Goal: Task Accomplishment & Management: Use online tool/utility

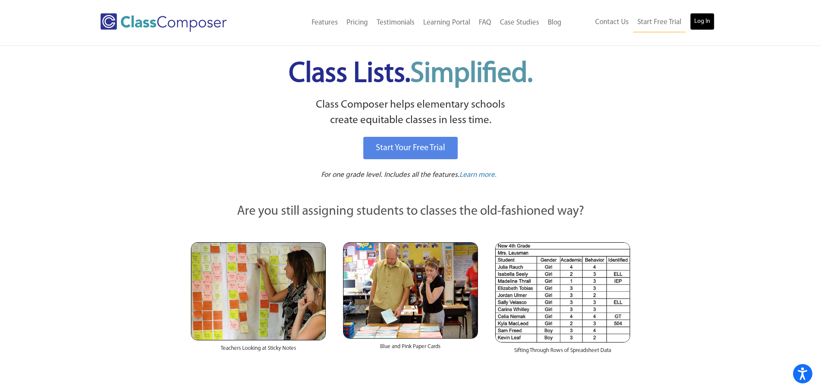
click at [699, 18] on link "Log In" at bounding box center [702, 21] width 25 height 17
click at [710, 13] on link "Log In" at bounding box center [702, 21] width 25 height 17
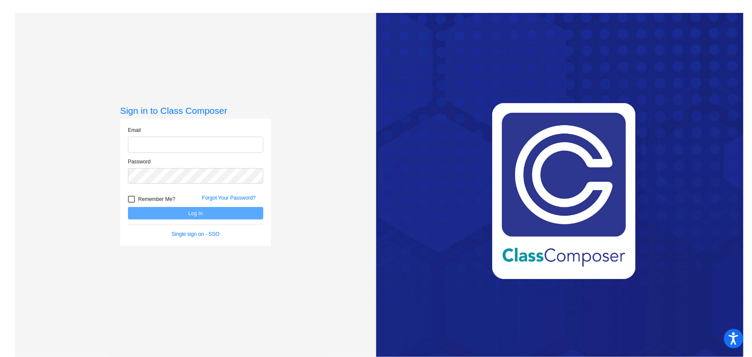
type input "dhillman@seasidek12.org"
click at [187, 216] on button "Log In" at bounding box center [195, 213] width 135 height 12
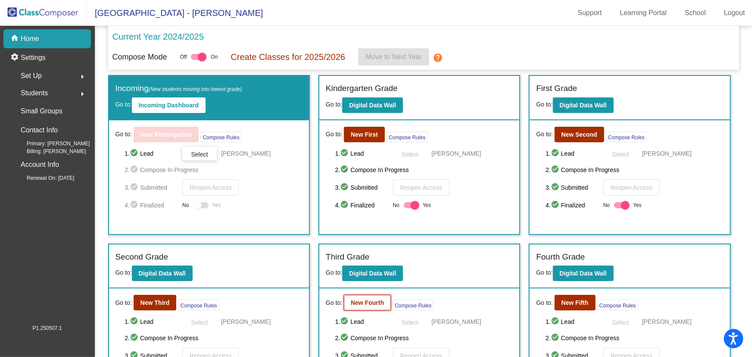
click at [360, 305] on b "New Fourth" at bounding box center [367, 302] width 33 height 7
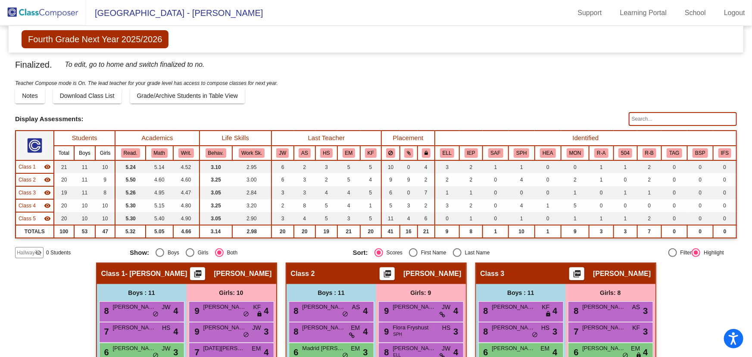
click at [645, 120] on input "text" at bounding box center [683, 119] width 108 height 14
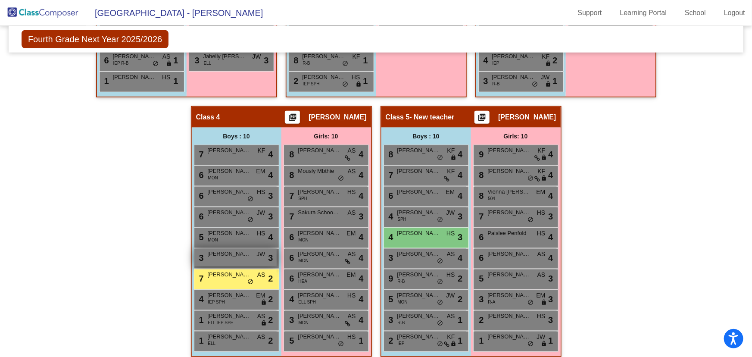
scroll to position [444, 0]
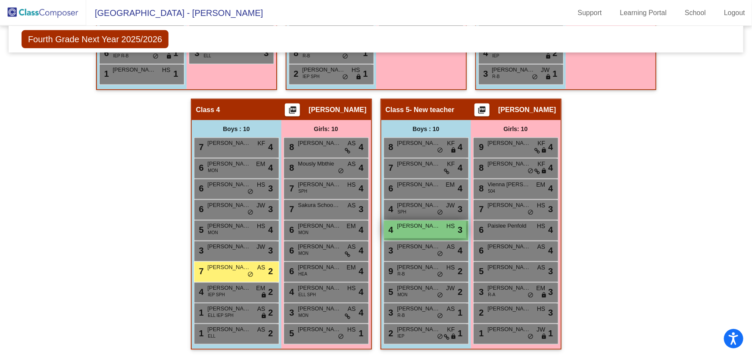
click at [408, 228] on div "4 Ortiz De La Pena Giovanni HS lock do_not_disturb_alt 3" at bounding box center [425, 230] width 82 height 18
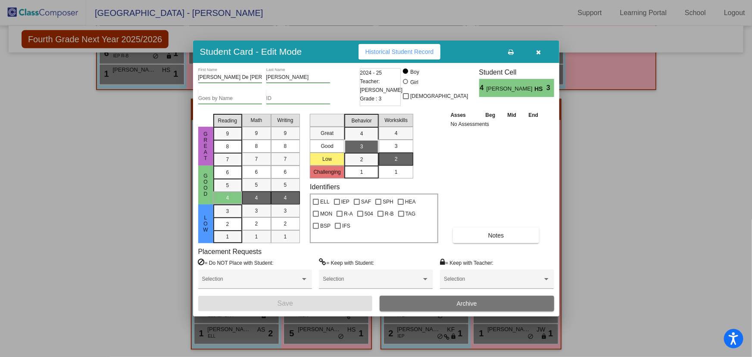
click at [540, 51] on icon "button" at bounding box center [538, 52] width 5 height 6
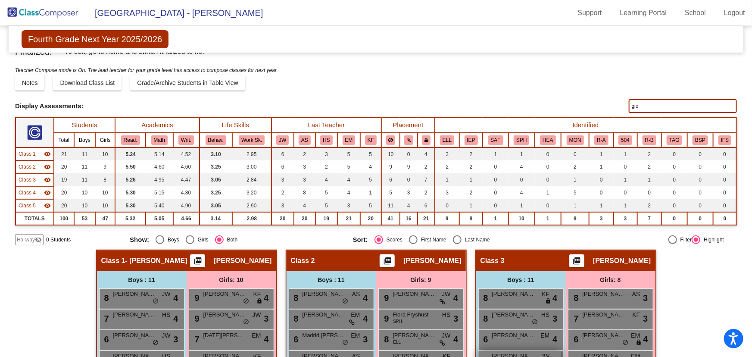
scroll to position [0, 0]
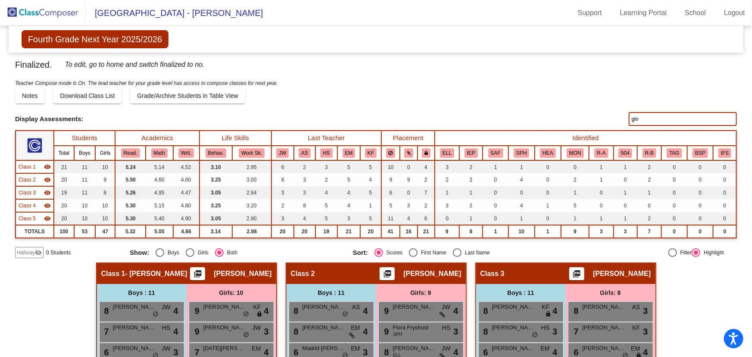
drag, startPoint x: 665, startPoint y: 121, endPoint x: 563, endPoint y: 121, distance: 102.1
click at [563, 121] on div "Display Scores for Years: 2023 - 2024 2024 - 2025 Display Assessments: gio" at bounding box center [376, 119] width 722 height 14
type input "jacob"
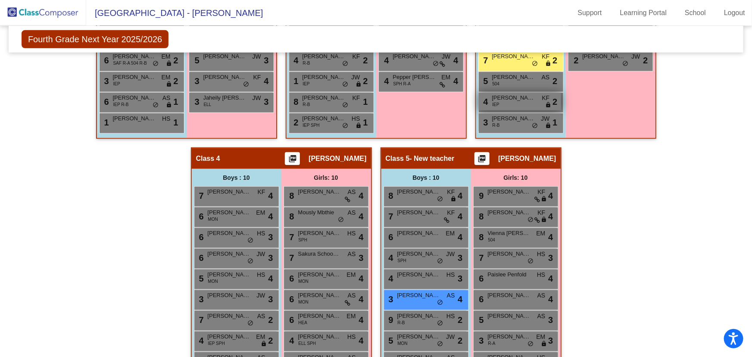
scroll to position [444, 0]
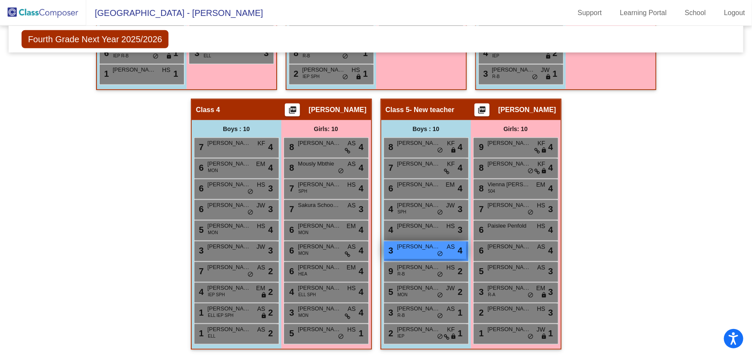
click at [408, 251] on div "3 Jacob Bedard AS lock do_not_disturb_alt 4" at bounding box center [425, 250] width 82 height 18
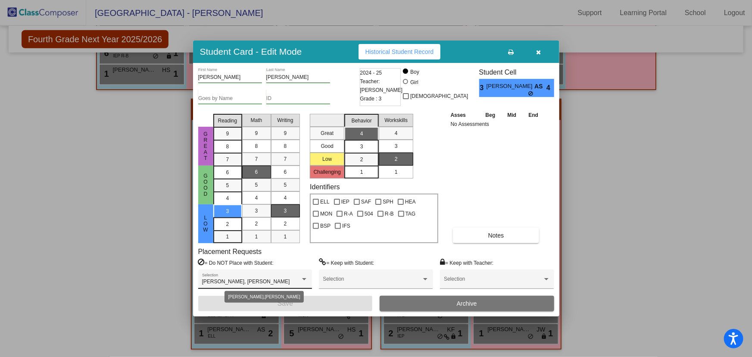
click at [276, 284] on div "Kellin McClour, Randy Jones" at bounding box center [251, 282] width 98 height 6
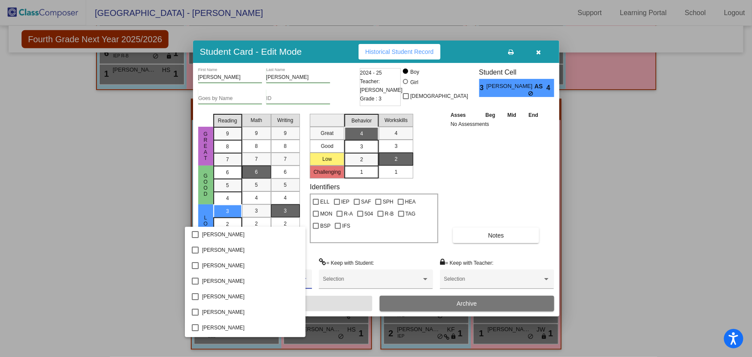
scroll to position [728, 0]
click at [475, 199] on div at bounding box center [376, 178] width 752 height 357
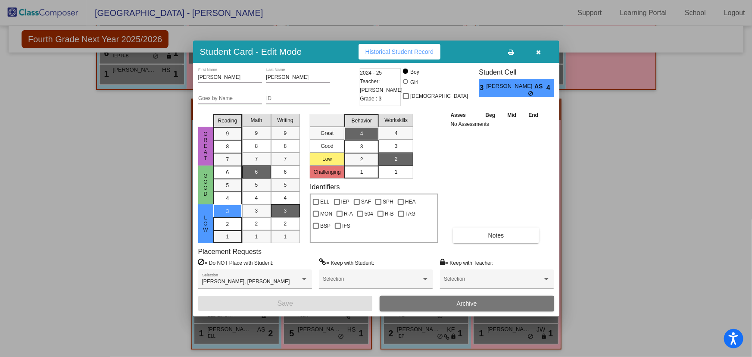
click at [535, 50] on button "button" at bounding box center [539, 52] width 28 height 16
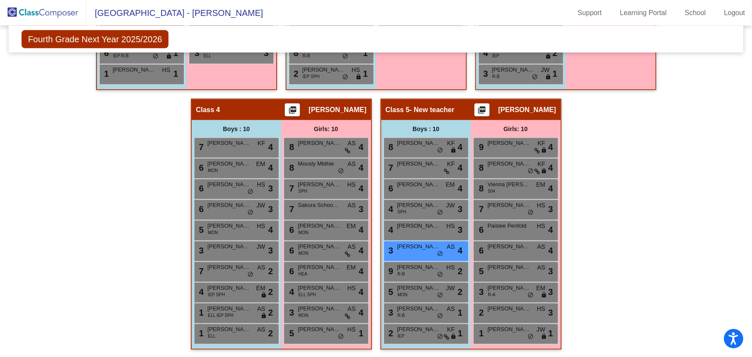
scroll to position [287, 0]
